Goal: Task Accomplishment & Management: Complete application form

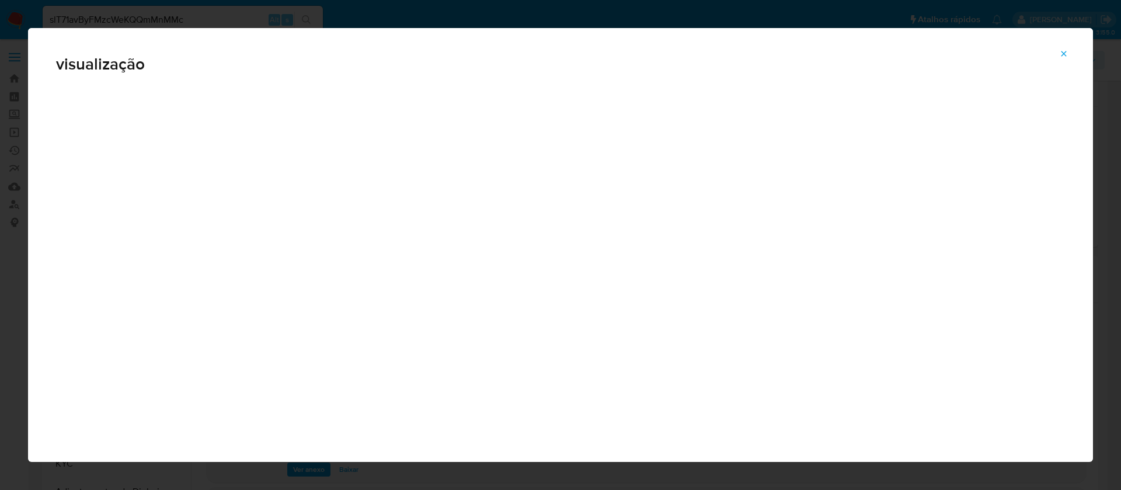
select select "10"
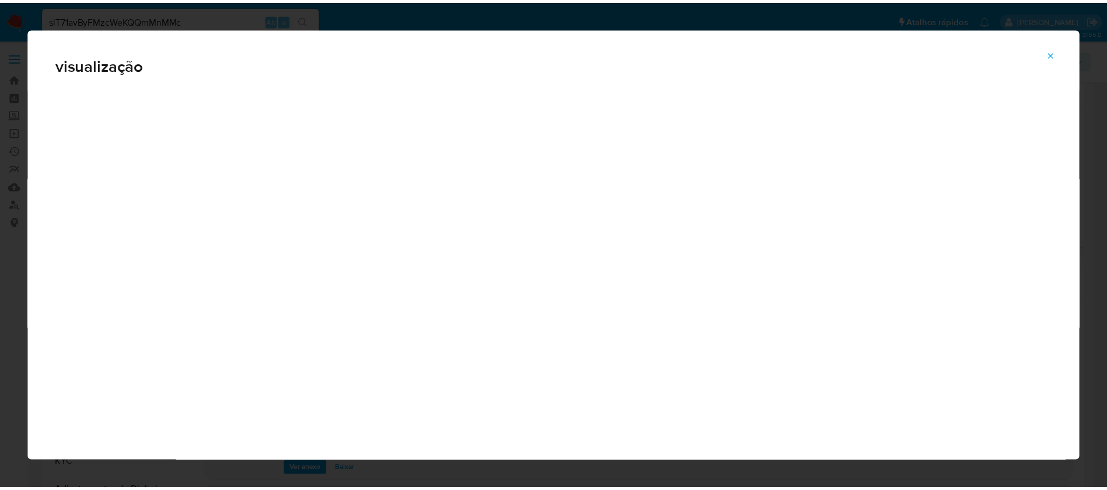
scroll to position [175, 0]
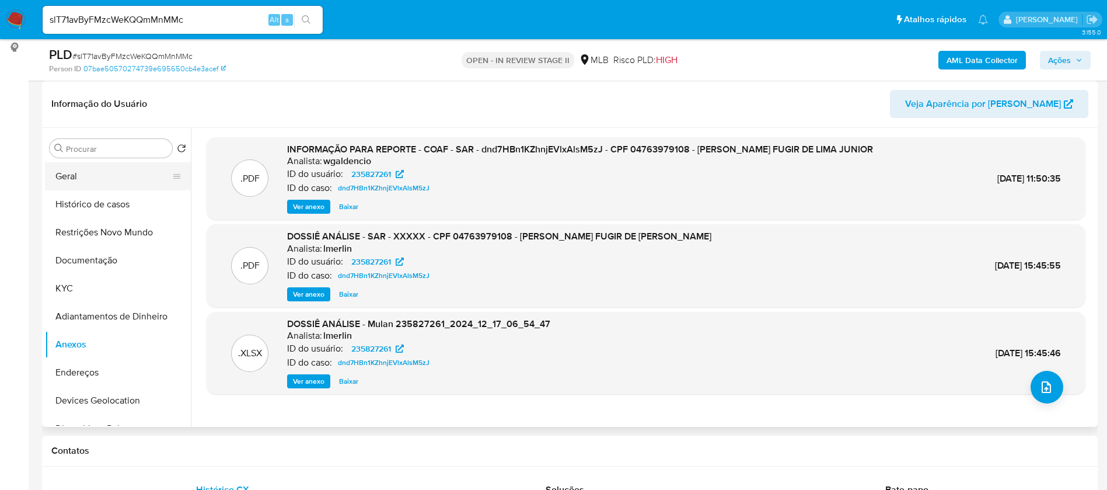
click at [92, 176] on button "Geral" at bounding box center [113, 176] width 137 height 28
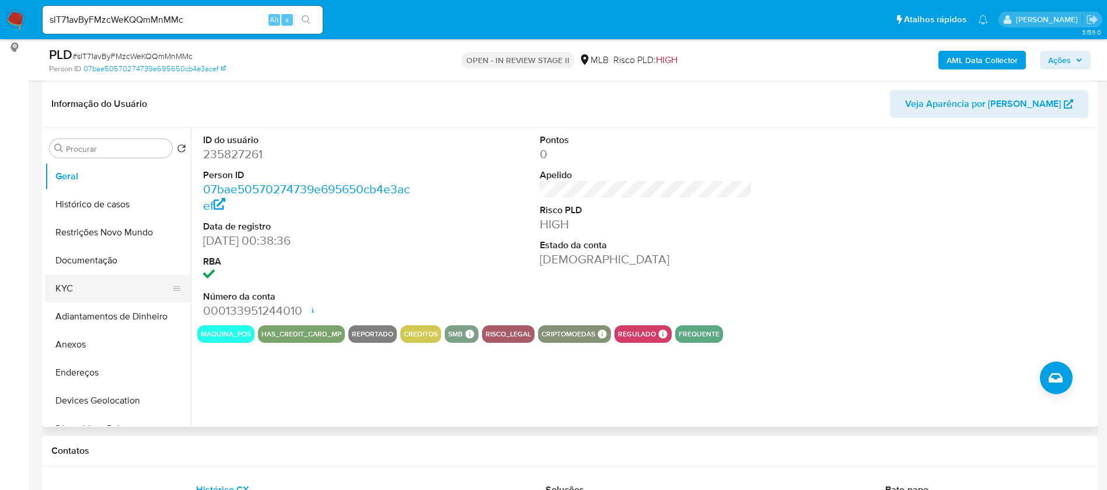
click at [90, 292] on button "KYC" at bounding box center [113, 288] width 137 height 28
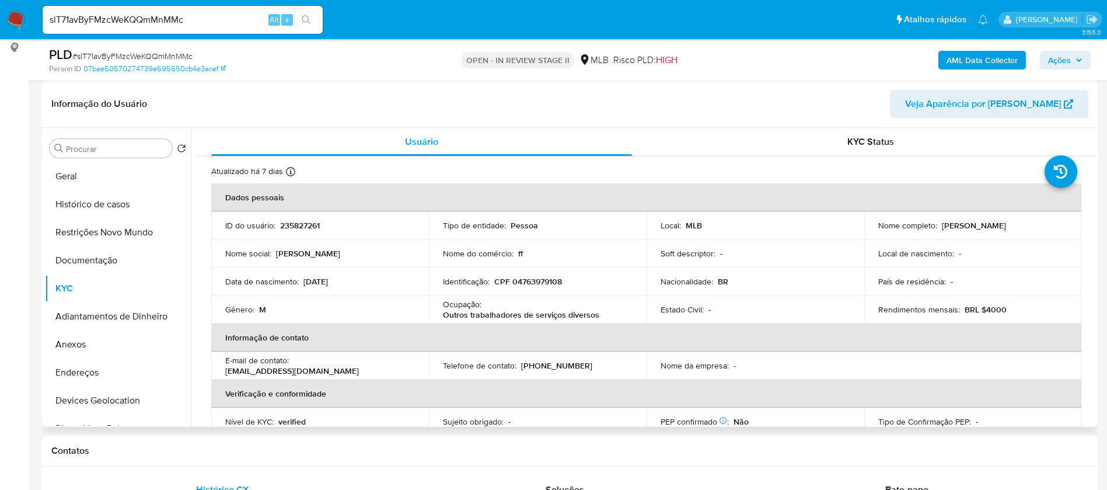
drag, startPoint x: 1040, startPoint y: 224, endPoint x: 938, endPoint y: 225, distance: 102.2
click at [938, 225] on div "Nome completo : [PERSON_NAME]" at bounding box center [974, 225] width 190 height 11
copy p "[PERSON_NAME]"
click at [296, 228] on p "235827261" at bounding box center [300, 225] width 40 height 11
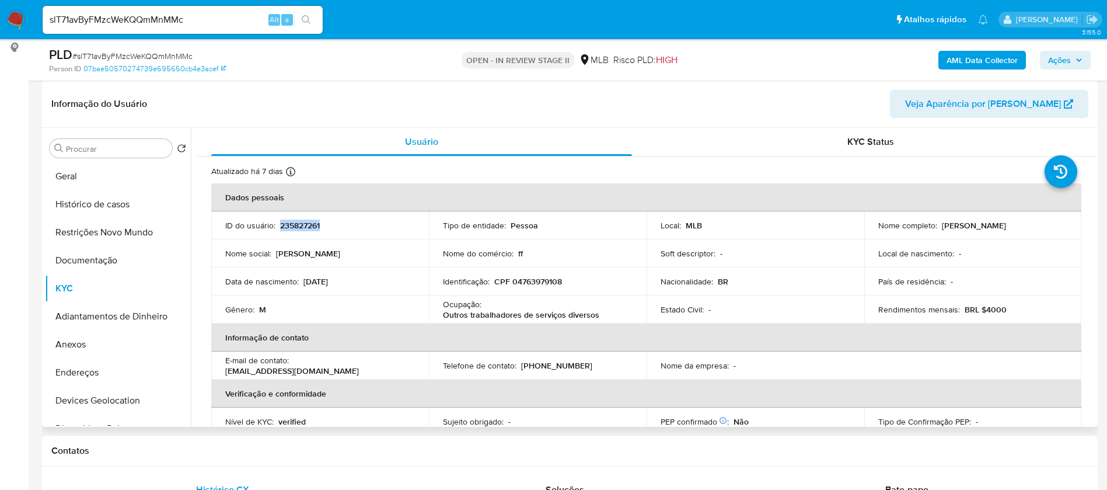
click at [296, 228] on p "235827261" at bounding box center [300, 225] width 40 height 11
copy p "235827261"
click at [92, 176] on button "Geral" at bounding box center [113, 176] width 137 height 28
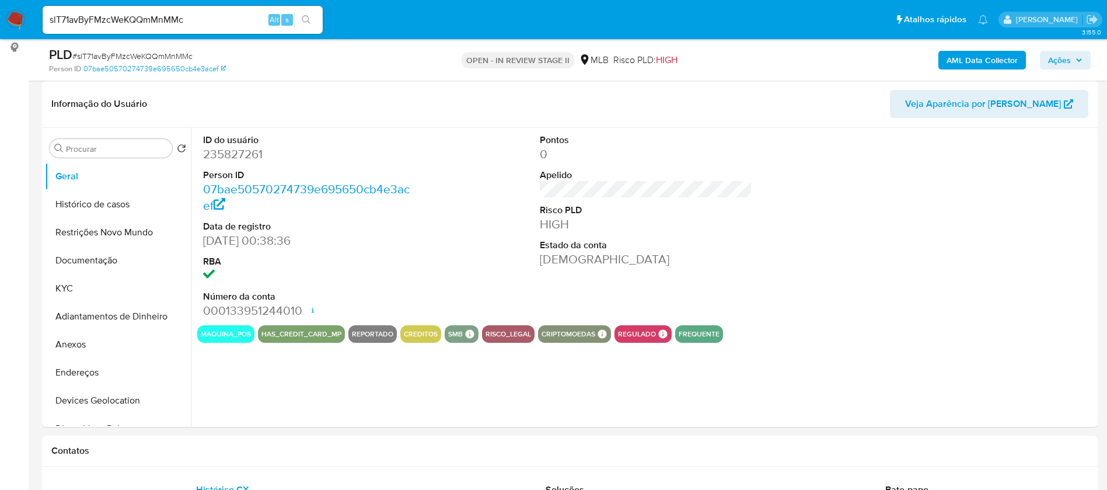
click at [83, 292] on button "KYC" at bounding box center [113, 288] width 137 height 28
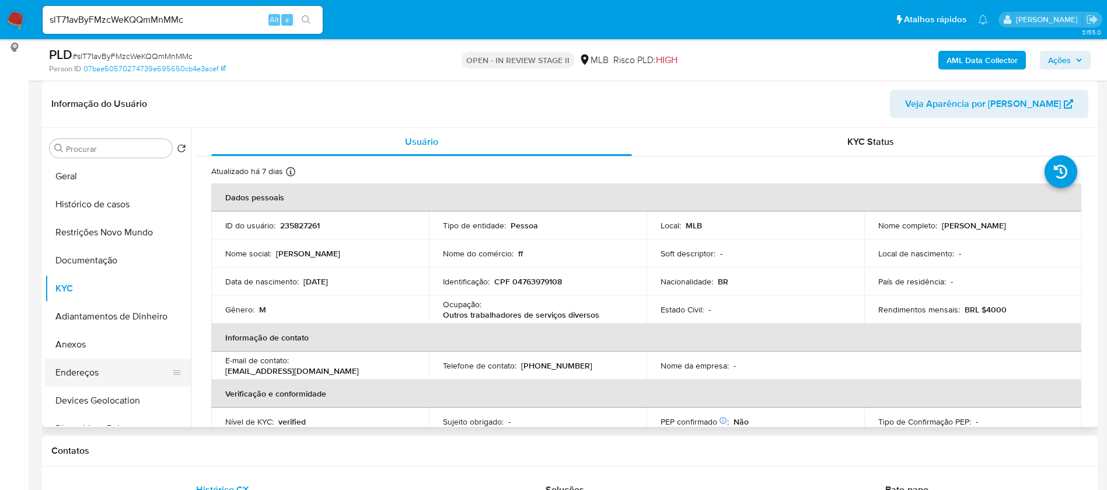
click at [105, 371] on button "Endereços" at bounding box center [113, 372] width 137 height 28
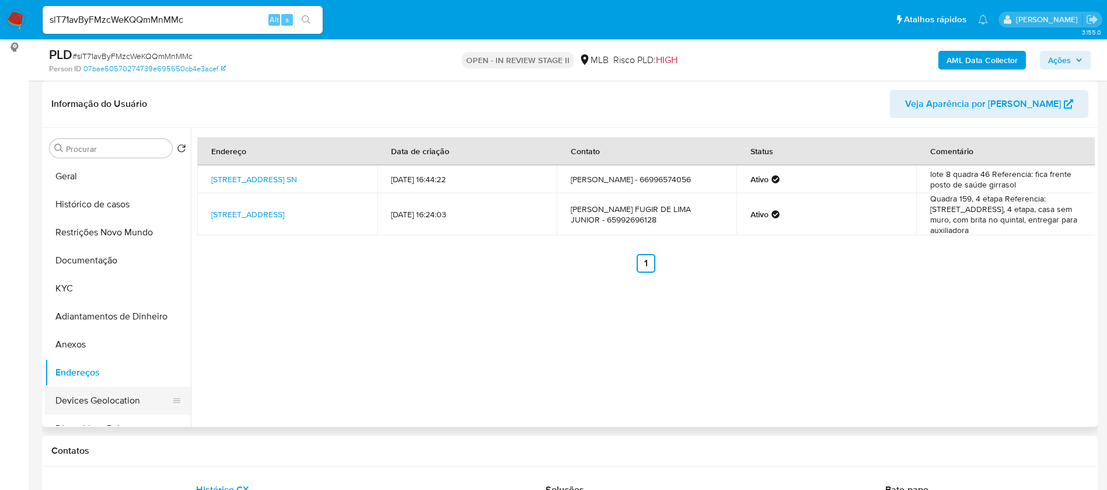
click at [116, 396] on button "Devices Geolocation" at bounding box center [113, 400] width 137 height 28
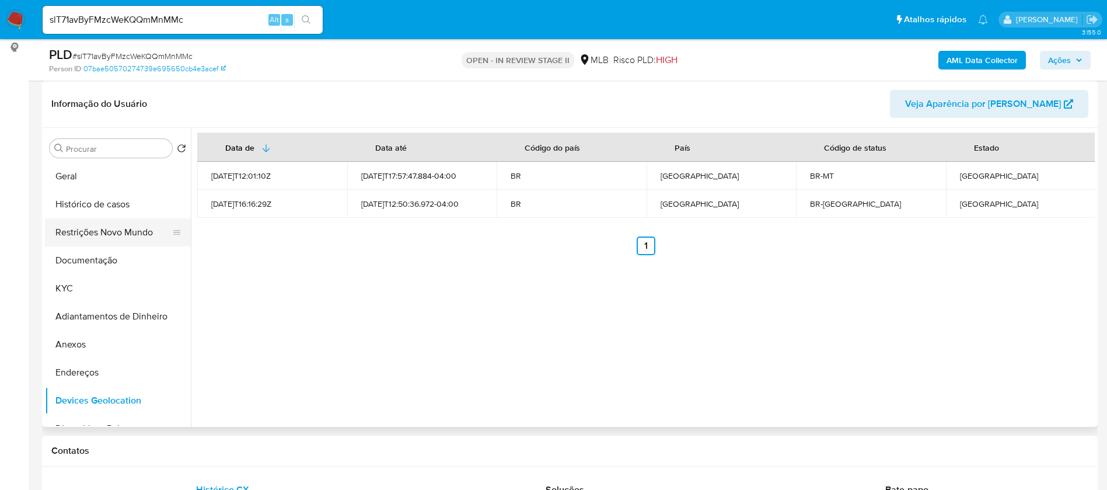
click at [103, 236] on button "Restrições Novo Mundo" at bounding box center [113, 232] width 137 height 28
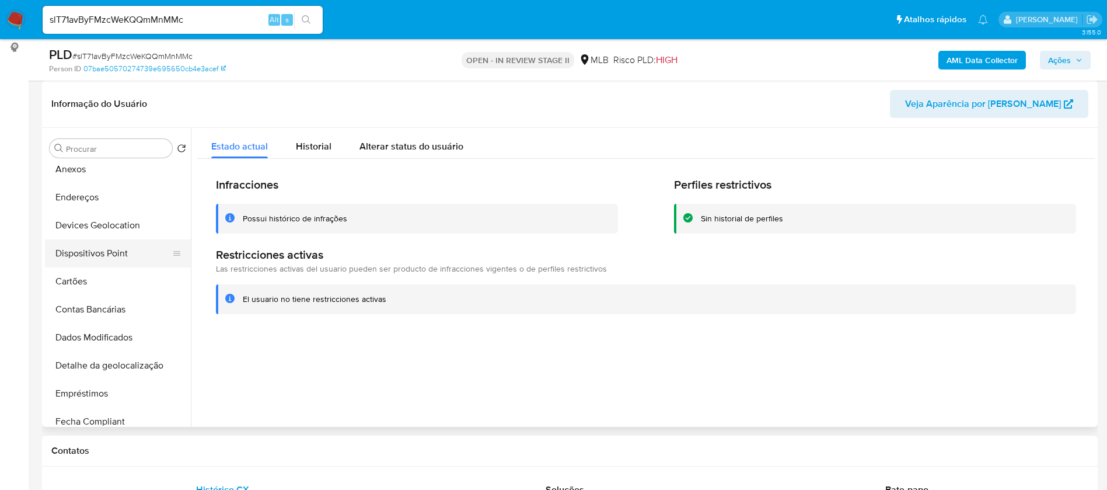
click at [124, 249] on button "Dispositivos Point" at bounding box center [113, 253] width 137 height 28
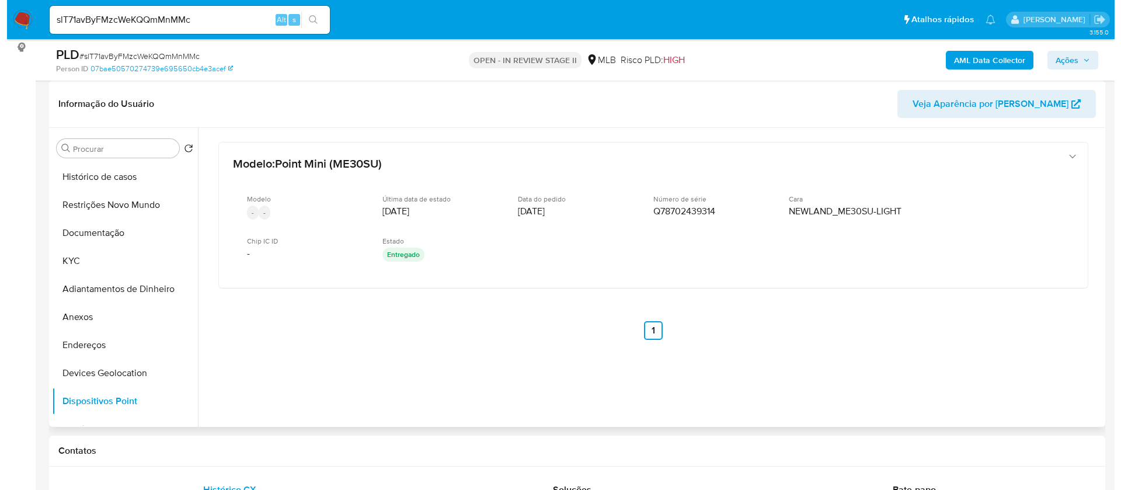
scroll to position [0, 0]
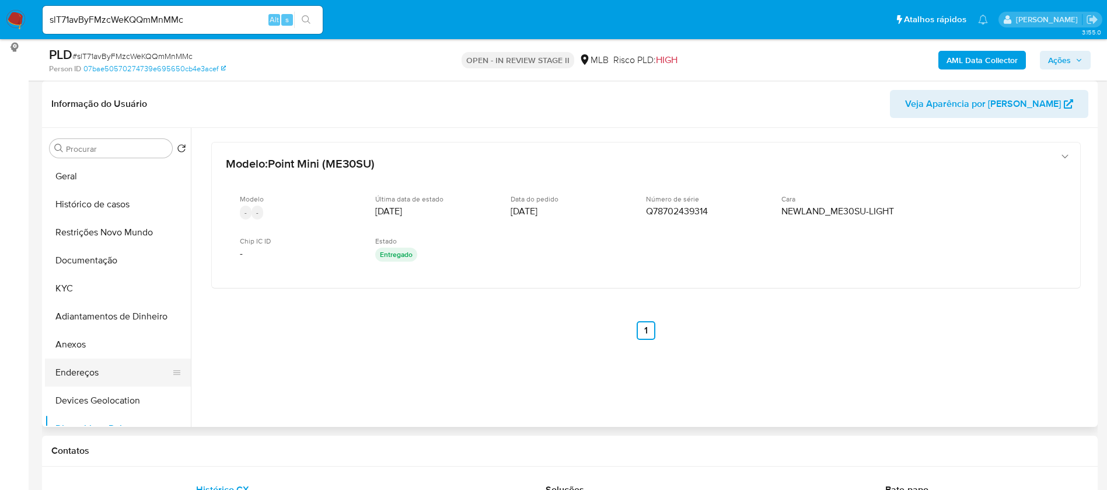
click at [110, 369] on button "Endereços" at bounding box center [113, 372] width 137 height 28
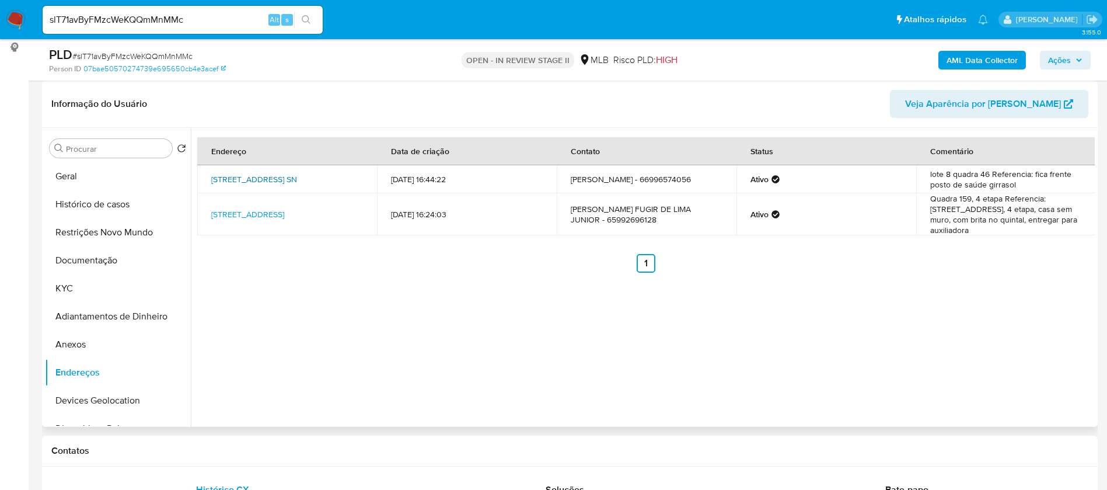
click at [297, 177] on link "[STREET_ADDRESS] SN" at bounding box center [254, 179] width 86 height 12
drag, startPoint x: 206, startPoint y: 169, endPoint x: 285, endPoint y: 183, distance: 80.6
click at [285, 183] on td "[STREET_ADDRESS] SN" at bounding box center [287, 179] width 180 height 28
copy link "[STREET_ADDRESS]"
click at [284, 214] on link "[STREET_ADDRESS]" at bounding box center [247, 214] width 73 height 12
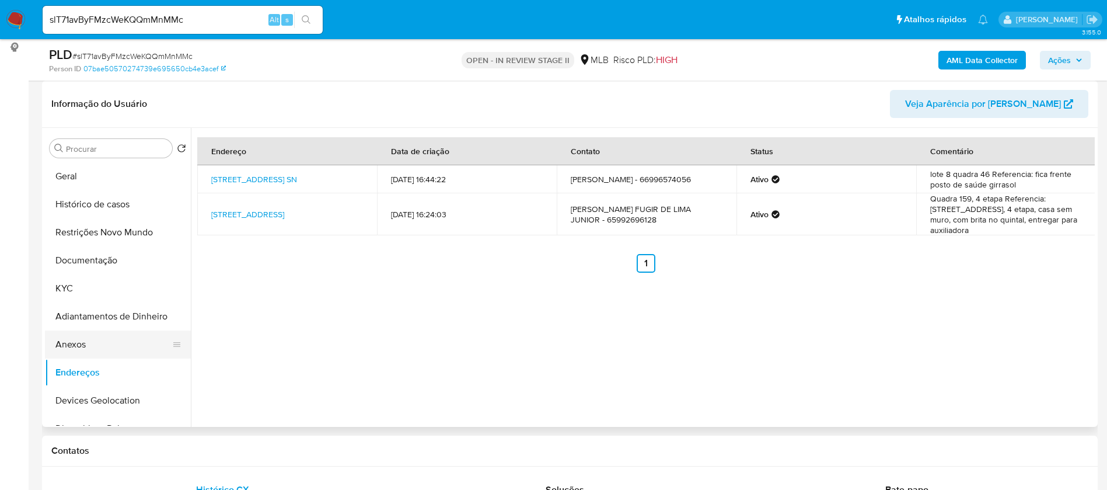
click at [116, 336] on button "Anexos" at bounding box center [113, 344] width 137 height 28
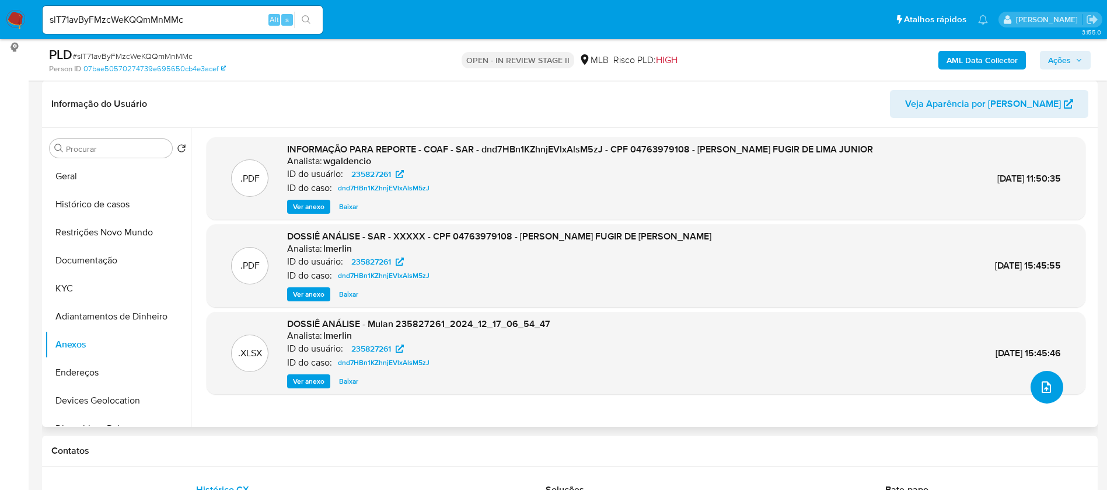
click at [1040, 389] on icon "upload-file" at bounding box center [1047, 387] width 14 height 14
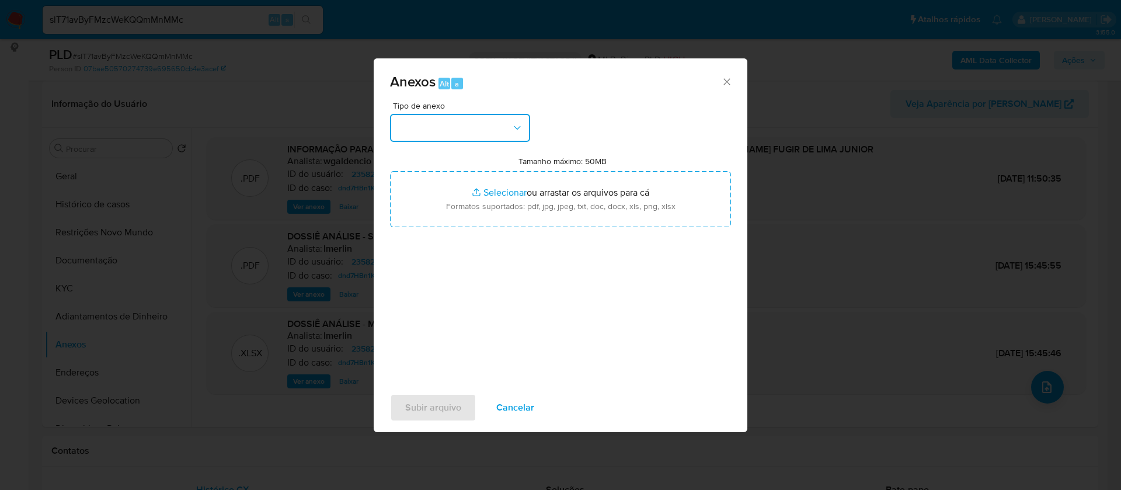
click at [427, 127] on button "button" at bounding box center [460, 128] width 140 height 28
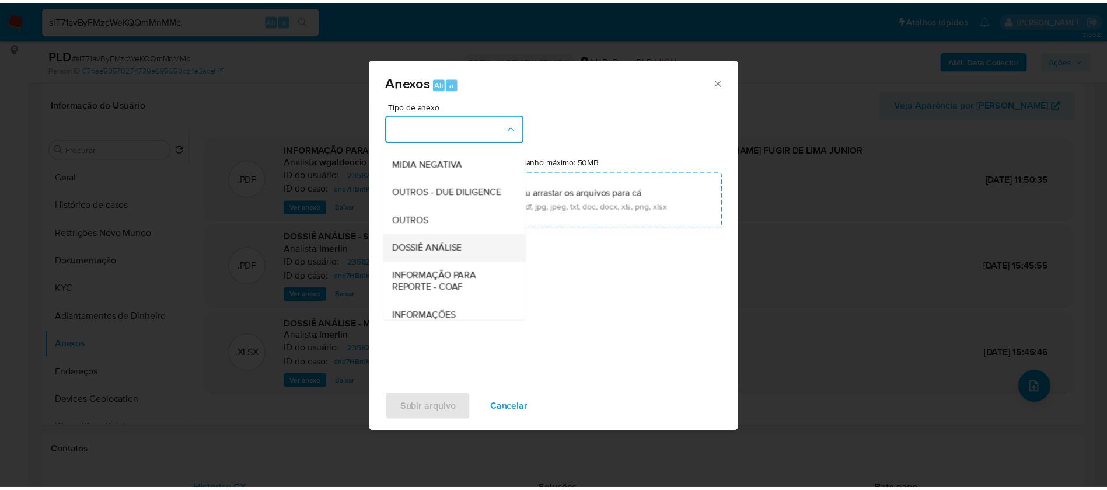
scroll to position [175, 0]
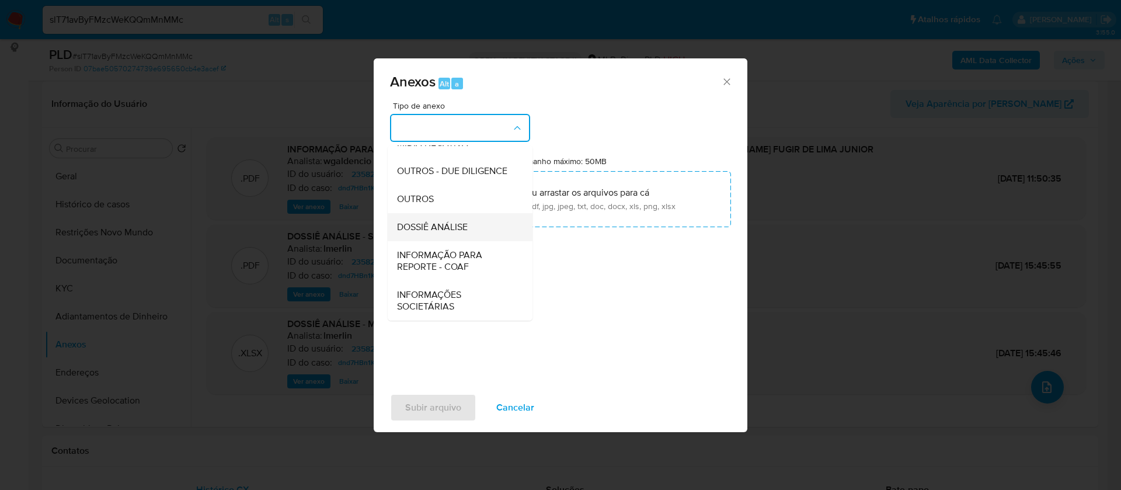
click at [459, 231] on span "DOSSIÊ ANÁLISE" at bounding box center [432, 227] width 71 height 12
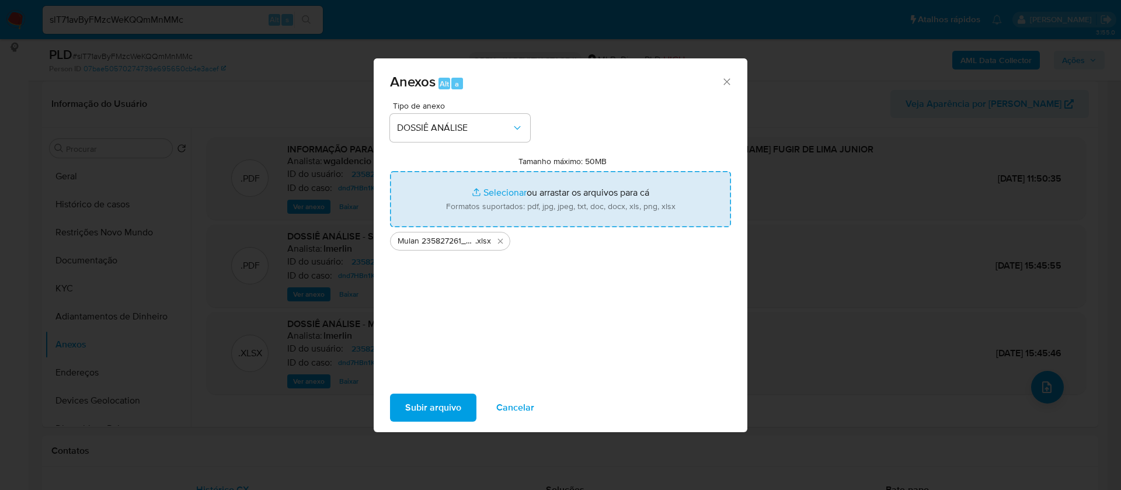
type input "C:\fakepath\2° SAR - - CPF 04763979108 - [PERSON_NAME] FUGIR DE [GEOGRAPHIC_DAT…"
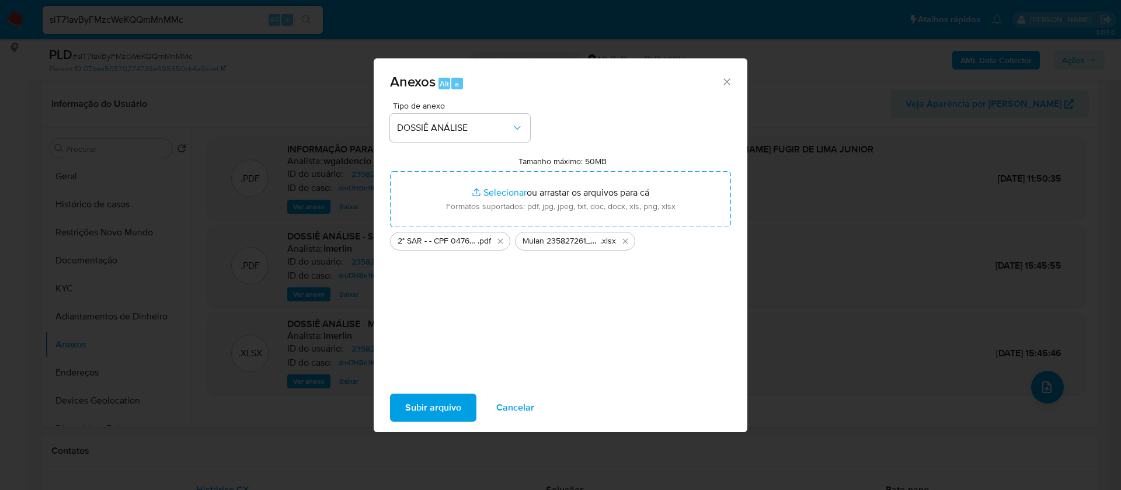
click at [436, 402] on span "Subir arquivo" at bounding box center [433, 408] width 56 height 26
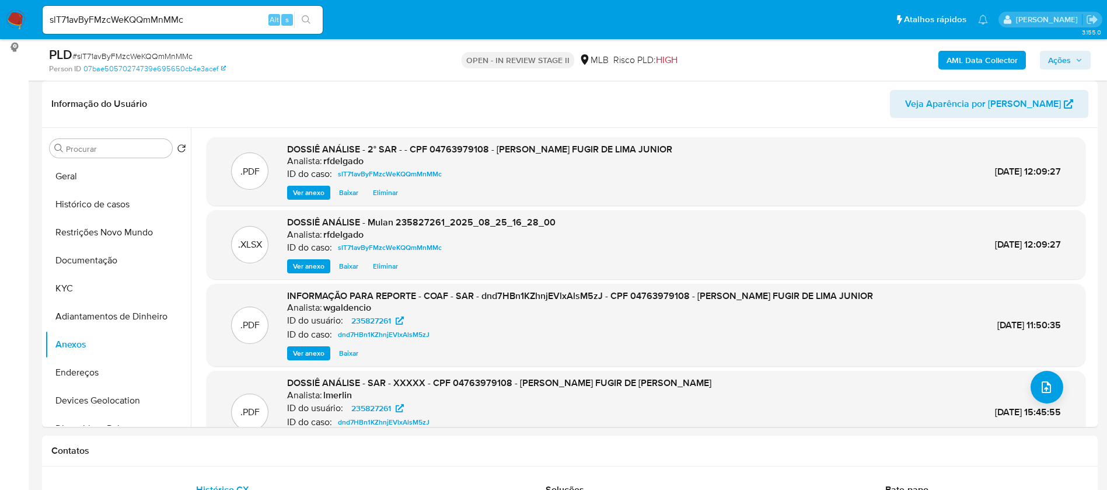
click at [1064, 55] on span "Ações" at bounding box center [1060, 60] width 23 height 19
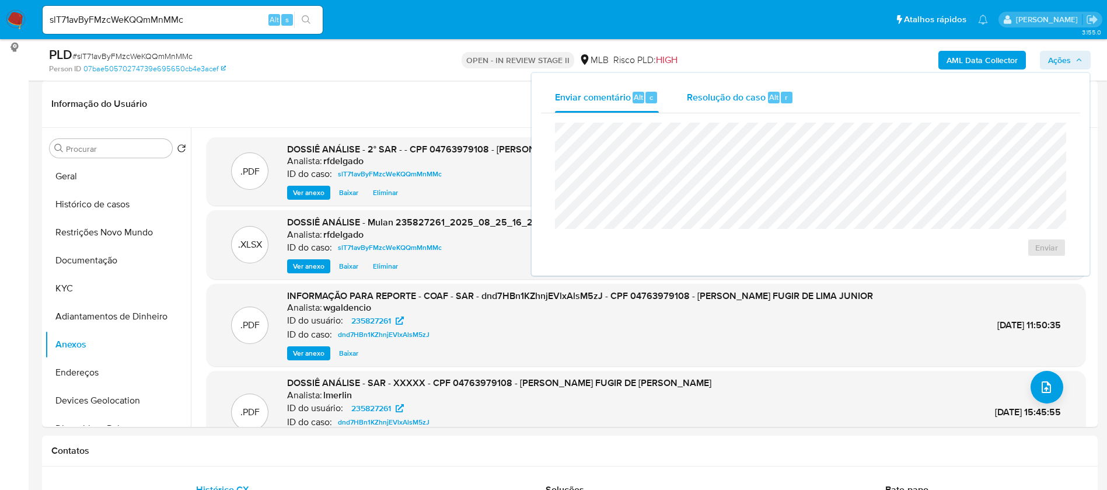
click at [712, 99] on span "Resolução do caso" at bounding box center [726, 96] width 79 height 13
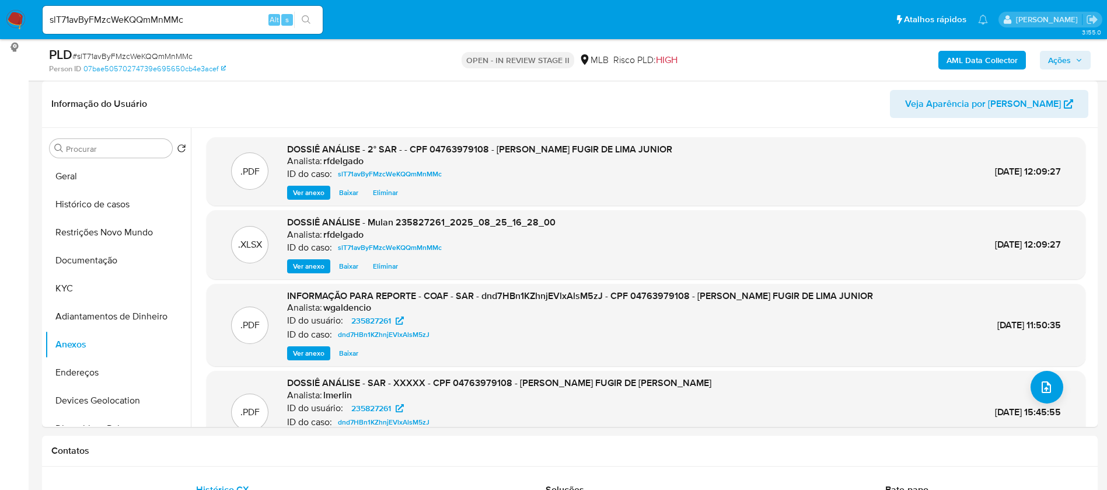
click at [1068, 60] on span "Ações" at bounding box center [1060, 60] width 23 height 19
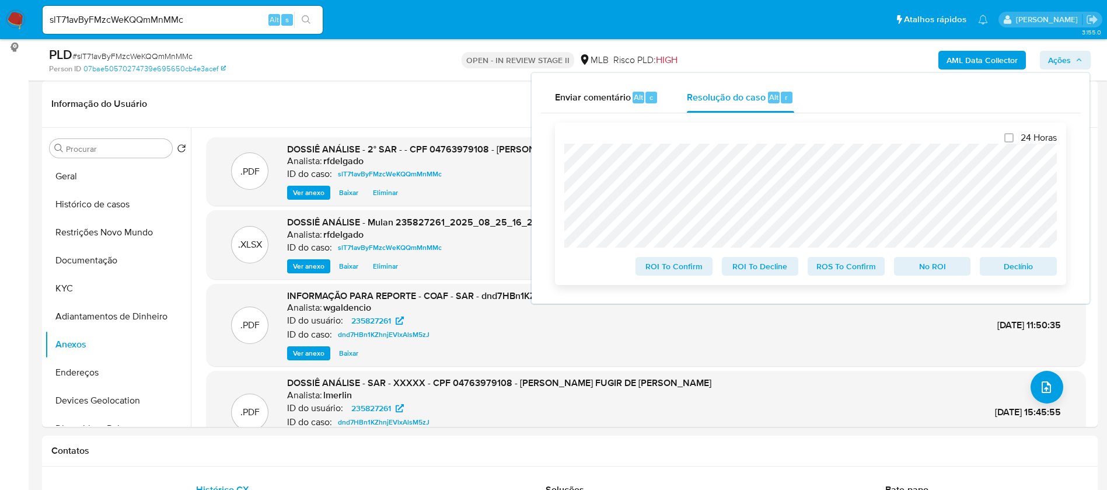
click at [1009, 270] on span "Declínio" at bounding box center [1018, 266] width 61 height 16
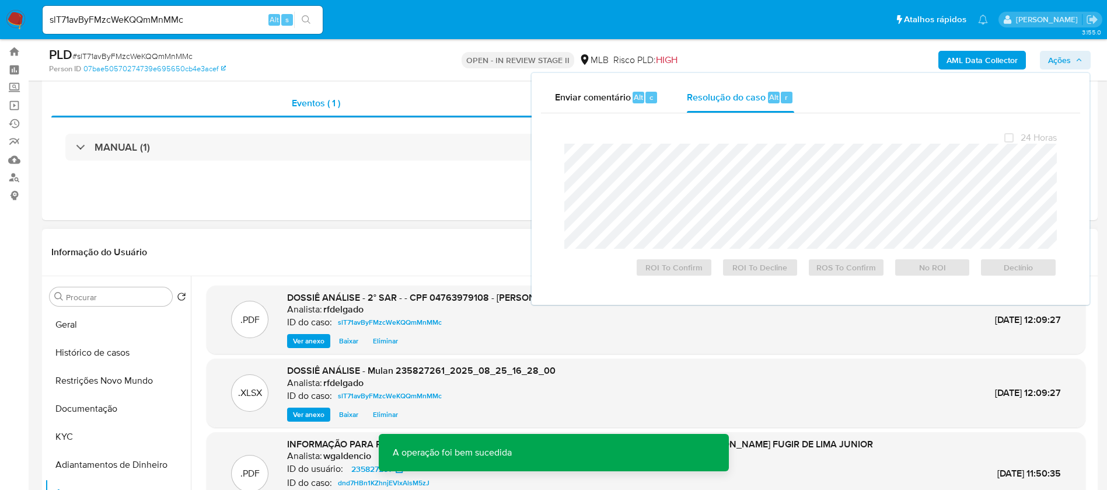
scroll to position [0, 0]
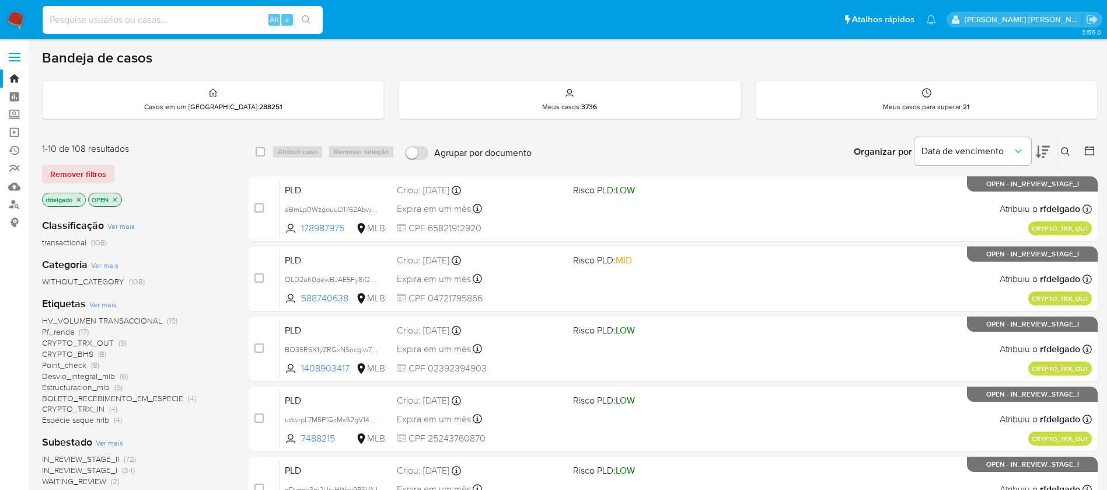
click at [151, 23] on input at bounding box center [183, 19] width 280 height 15
paste input "1362032657"
type input "1362032657"
click at [302, 20] on icon "search-icon" at bounding box center [306, 19] width 9 height 9
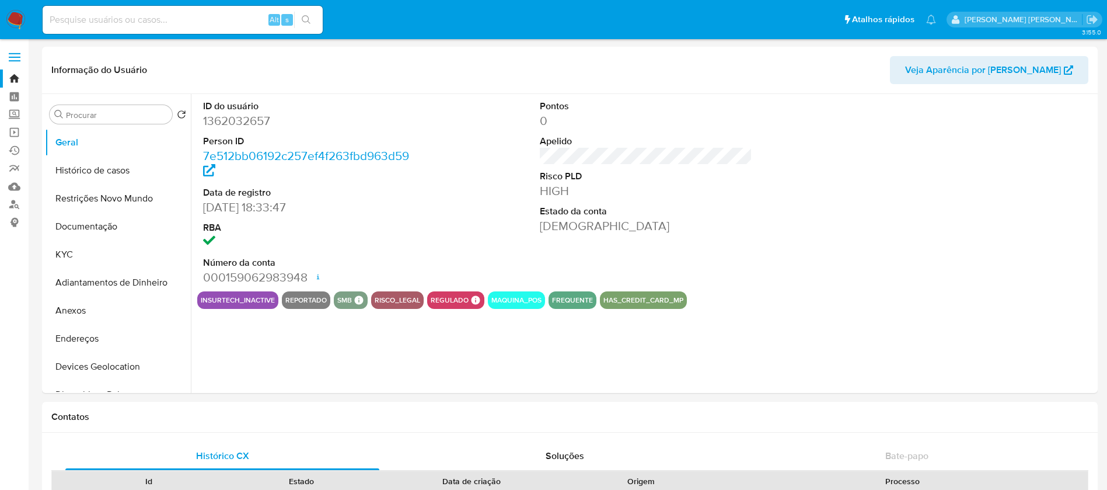
select select "10"
click at [99, 310] on button "Anexos" at bounding box center [113, 311] width 137 height 28
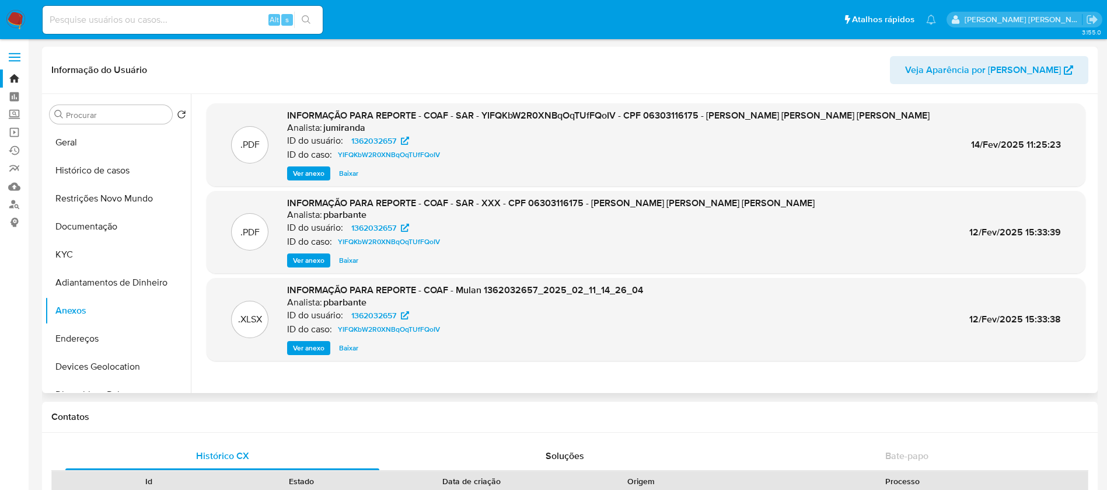
click at [314, 175] on span "Ver anexo" at bounding box center [309, 174] width 32 height 12
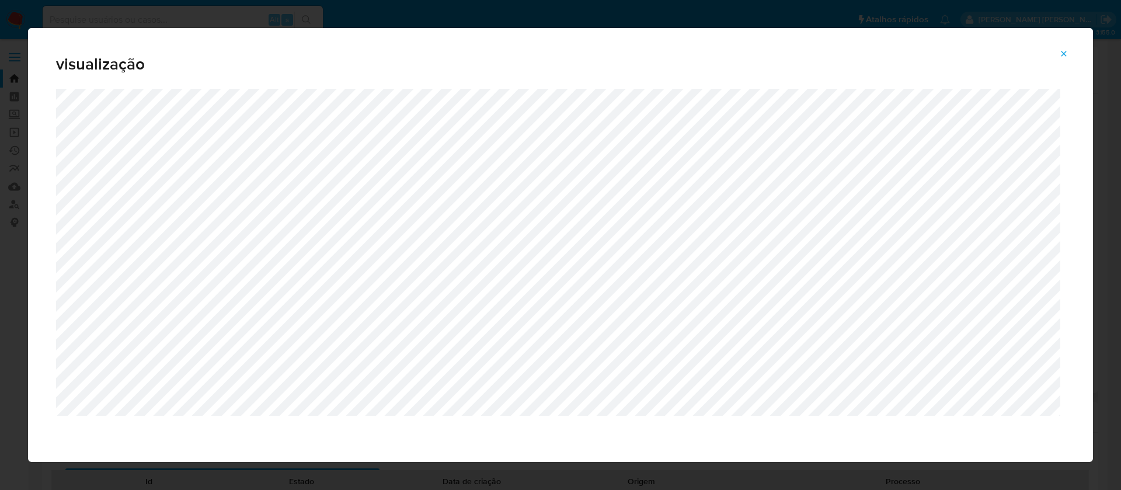
click at [1061, 51] on icon "Attachment preview" at bounding box center [1063, 53] width 5 height 5
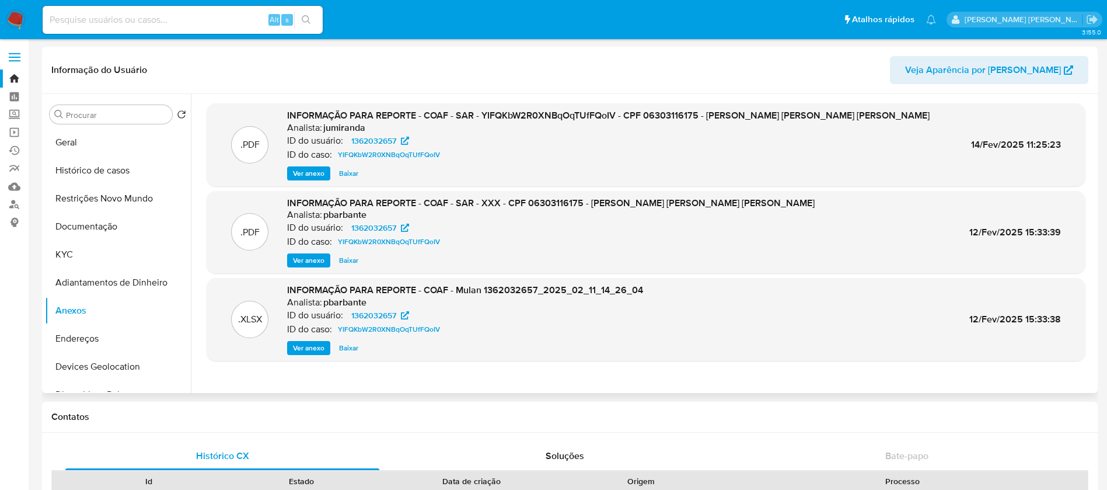
click at [229, 22] on input at bounding box center [183, 19] width 280 height 15
paste input "2065300706"
type input "2065300706"
click at [305, 24] on icon "search-icon" at bounding box center [306, 19] width 9 height 9
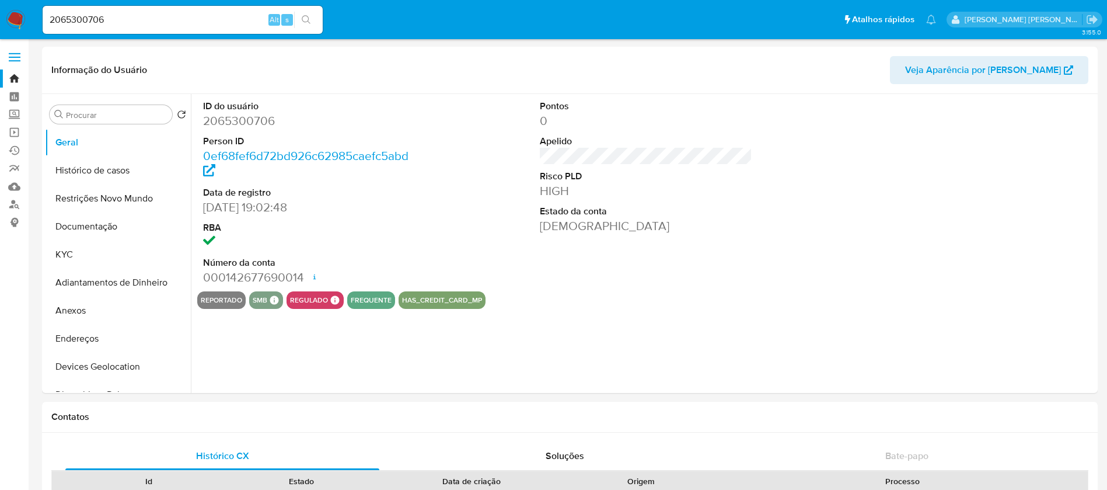
select select "10"
click at [86, 173] on button "Histórico de casos" at bounding box center [113, 170] width 137 height 28
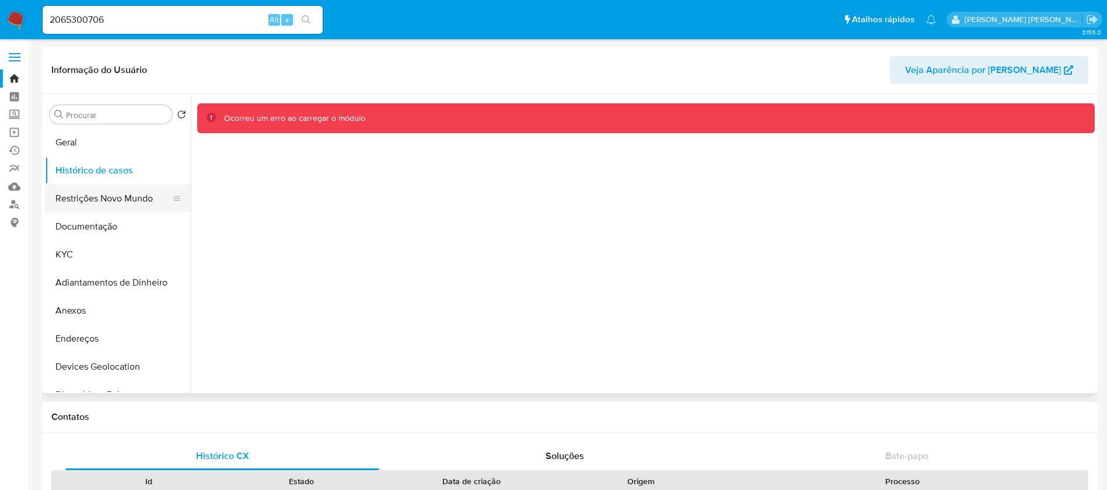
click at [117, 202] on button "Restrições Novo Mundo" at bounding box center [113, 198] width 137 height 28
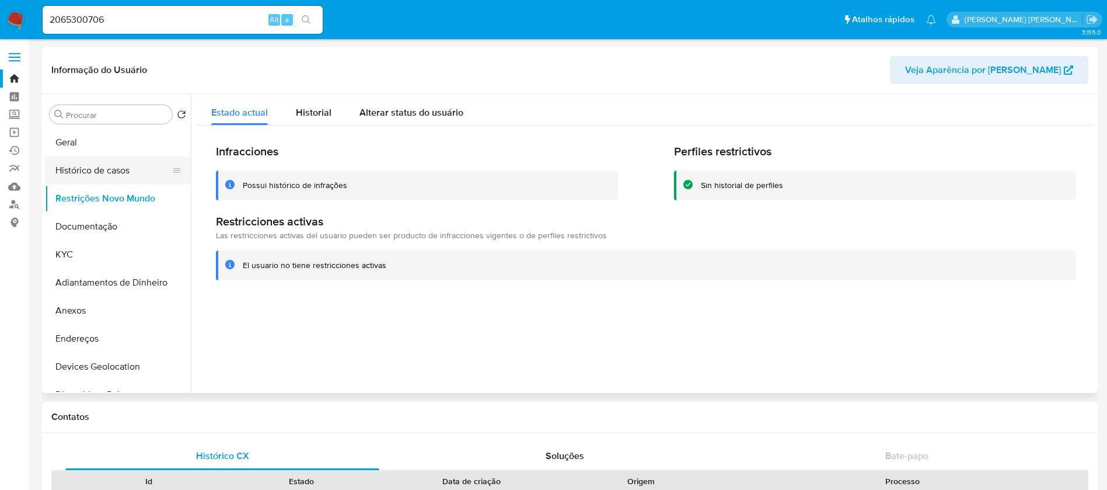
click at [91, 172] on button "Histórico de casos" at bounding box center [113, 170] width 137 height 28
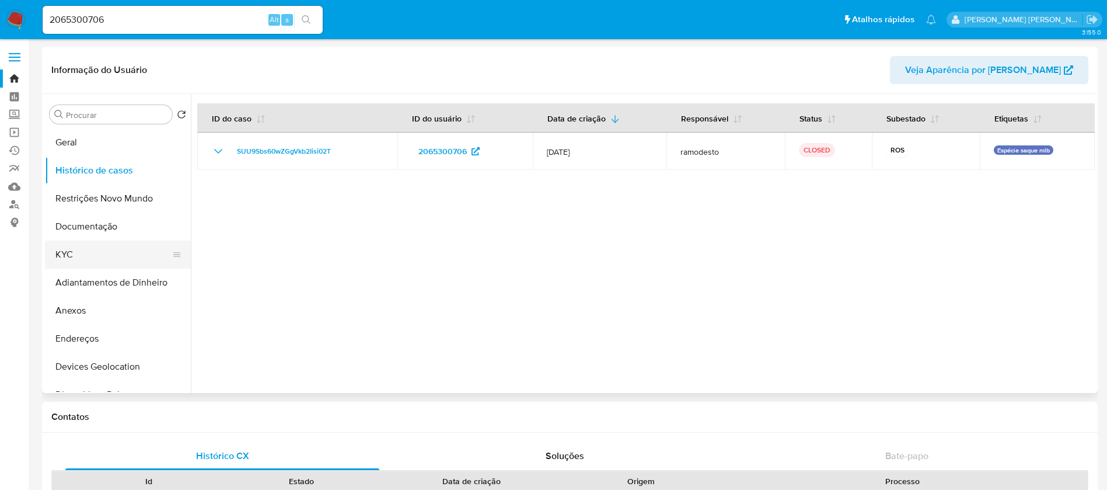
click at [100, 242] on button "KYC" at bounding box center [113, 255] width 137 height 28
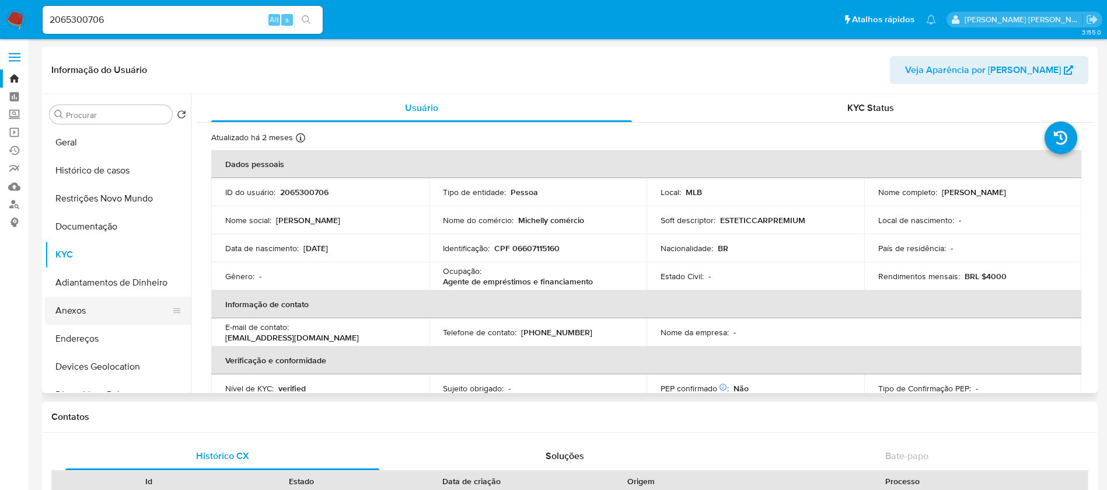
click at [89, 314] on button "Anexos" at bounding box center [113, 311] width 137 height 28
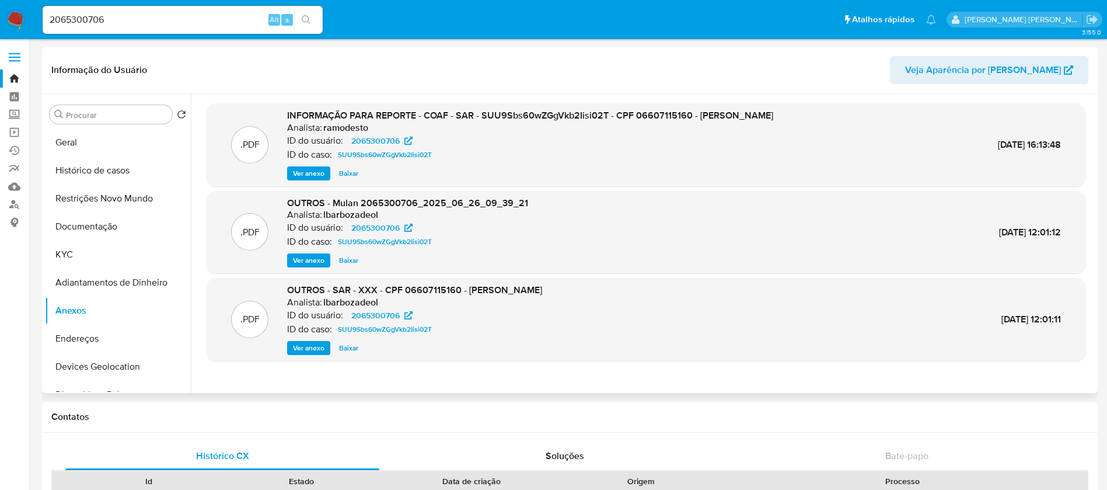
click at [305, 175] on span "Ver anexo" at bounding box center [309, 174] width 32 height 12
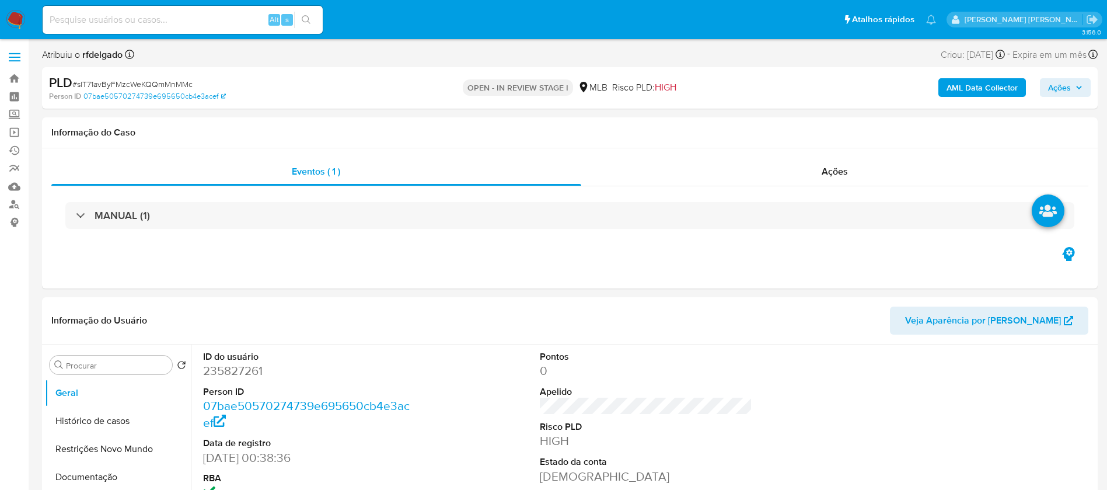
click at [1078, 86] on icon "button" at bounding box center [1079, 87] width 5 height 3
select select "10"
click at [1078, 86] on icon "button" at bounding box center [1079, 87] width 5 height 3
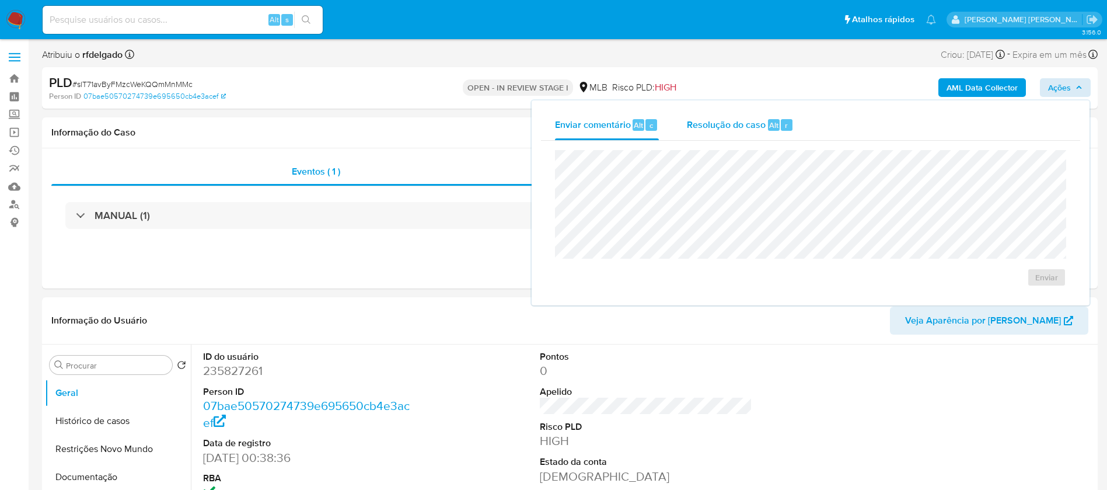
click at [733, 127] on span "Resolução do caso" at bounding box center [726, 124] width 79 height 13
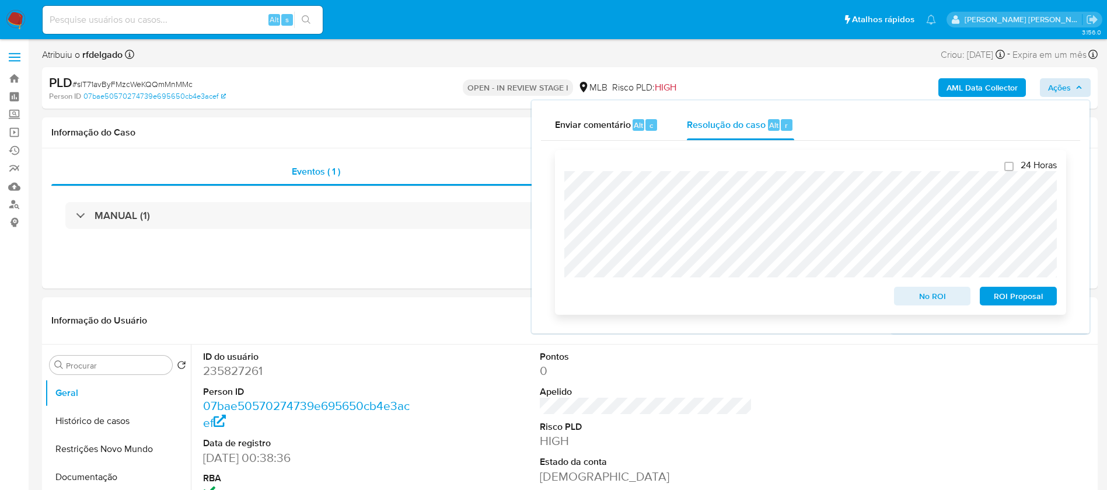
click at [1043, 301] on span "ROI Proposal" at bounding box center [1018, 296] width 61 height 16
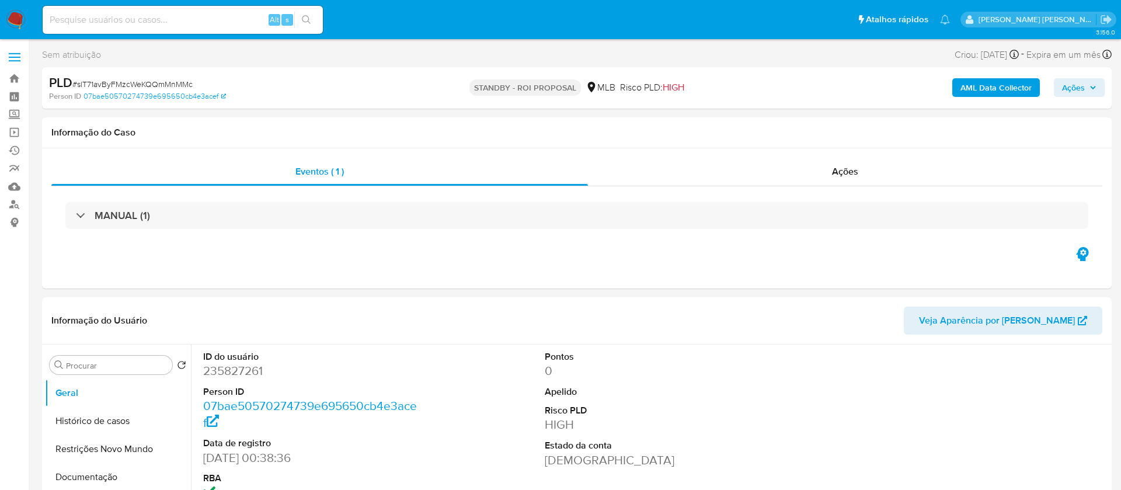
select select "10"
